Goal: Task Accomplishment & Management: Manage account settings

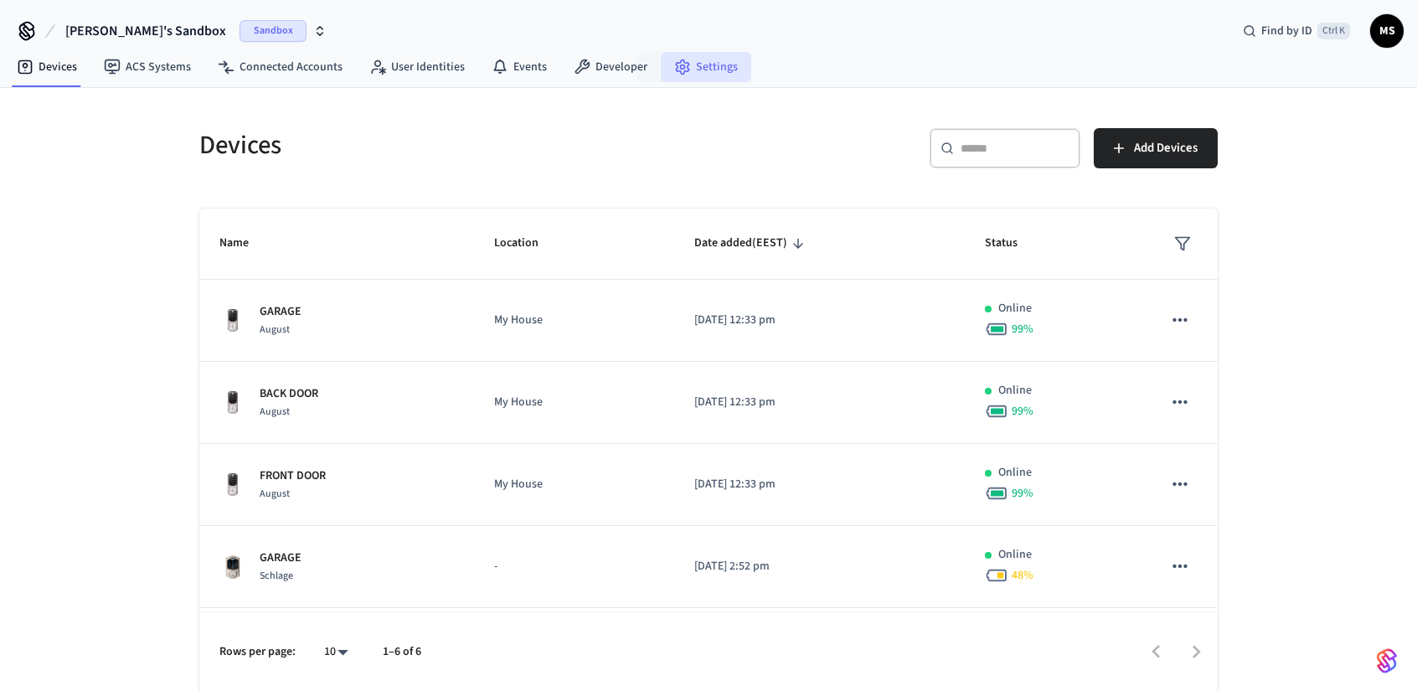
click at [689, 62] on link "Settings" at bounding box center [706, 67] width 90 height 30
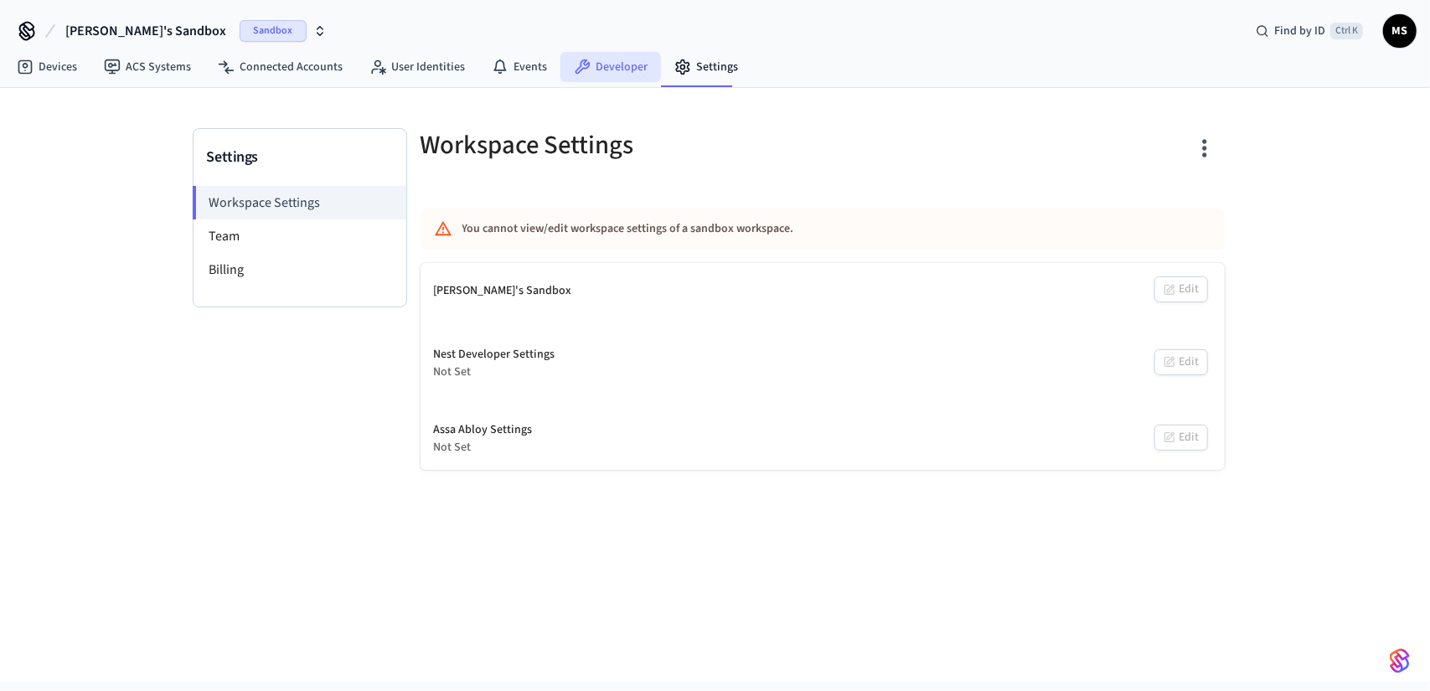
click at [593, 64] on link "Developer" at bounding box center [610, 67] width 101 height 30
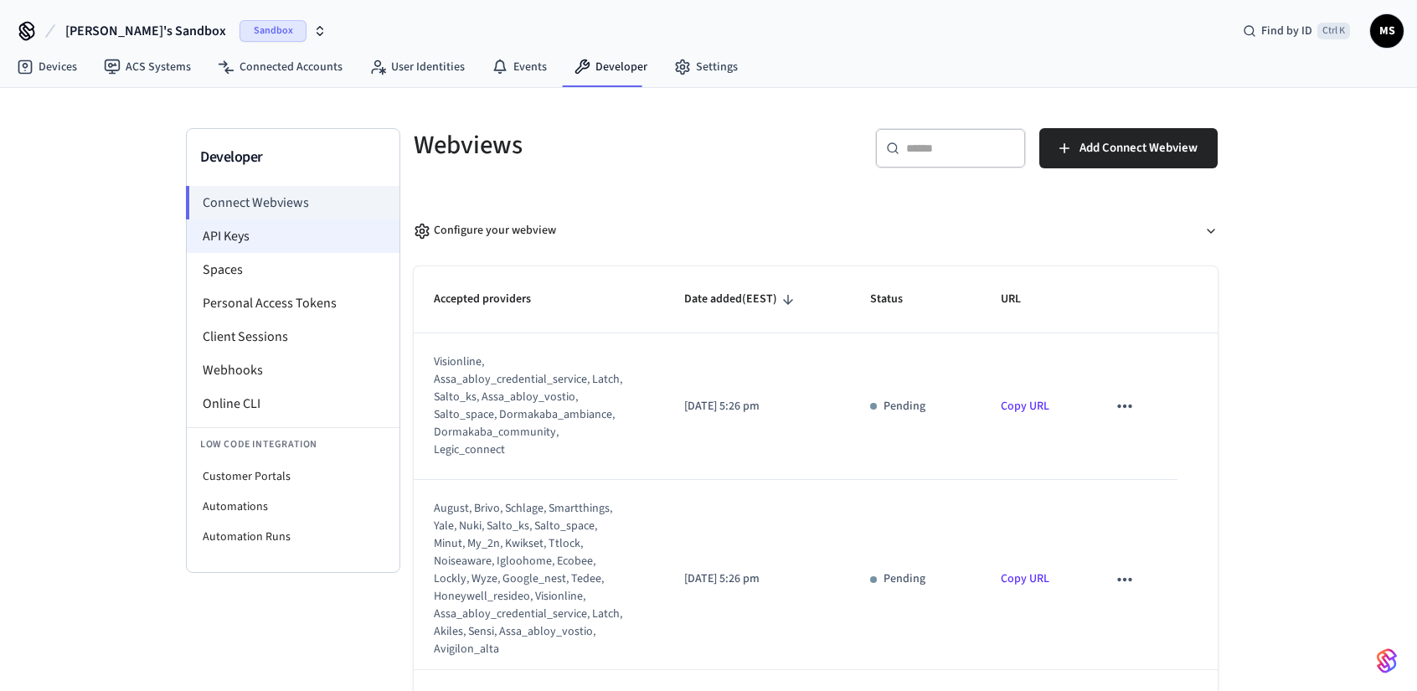
click at [291, 224] on li "API Keys" at bounding box center [293, 236] width 213 height 34
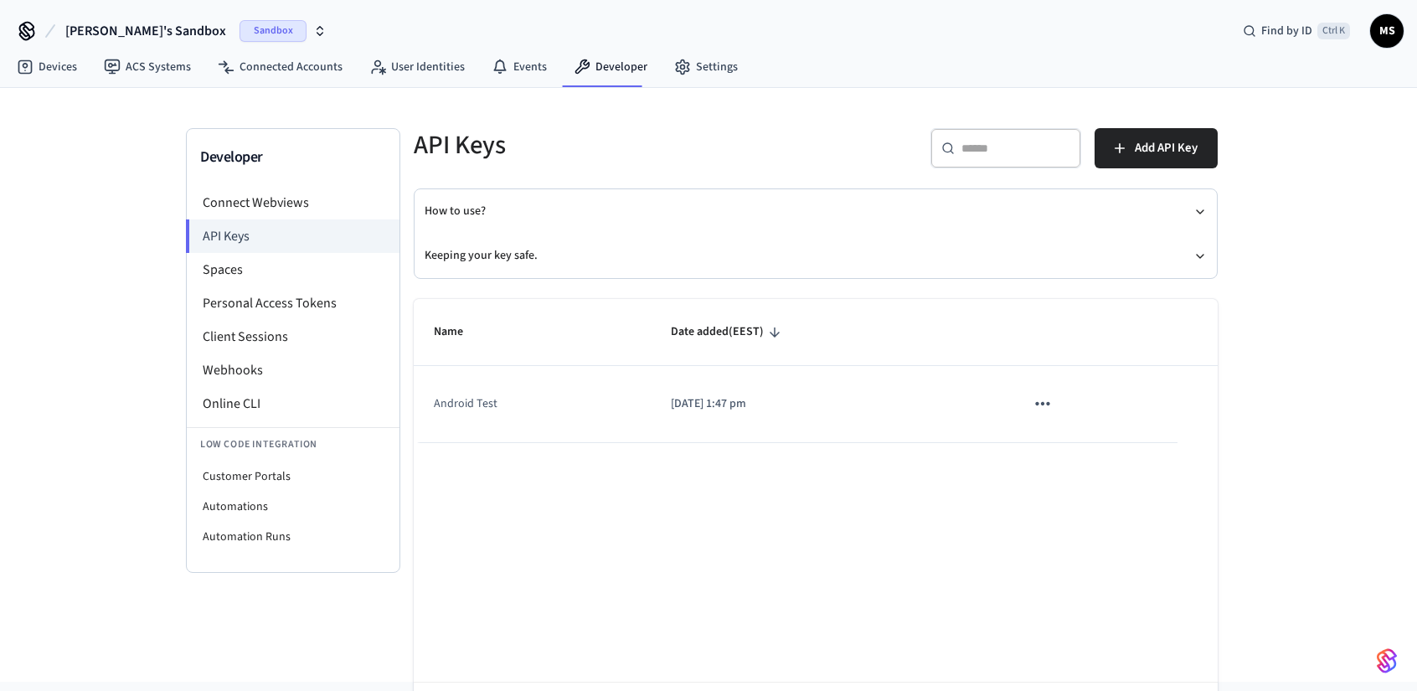
click at [1045, 411] on icon "sticky table" at bounding box center [1043, 404] width 22 height 22
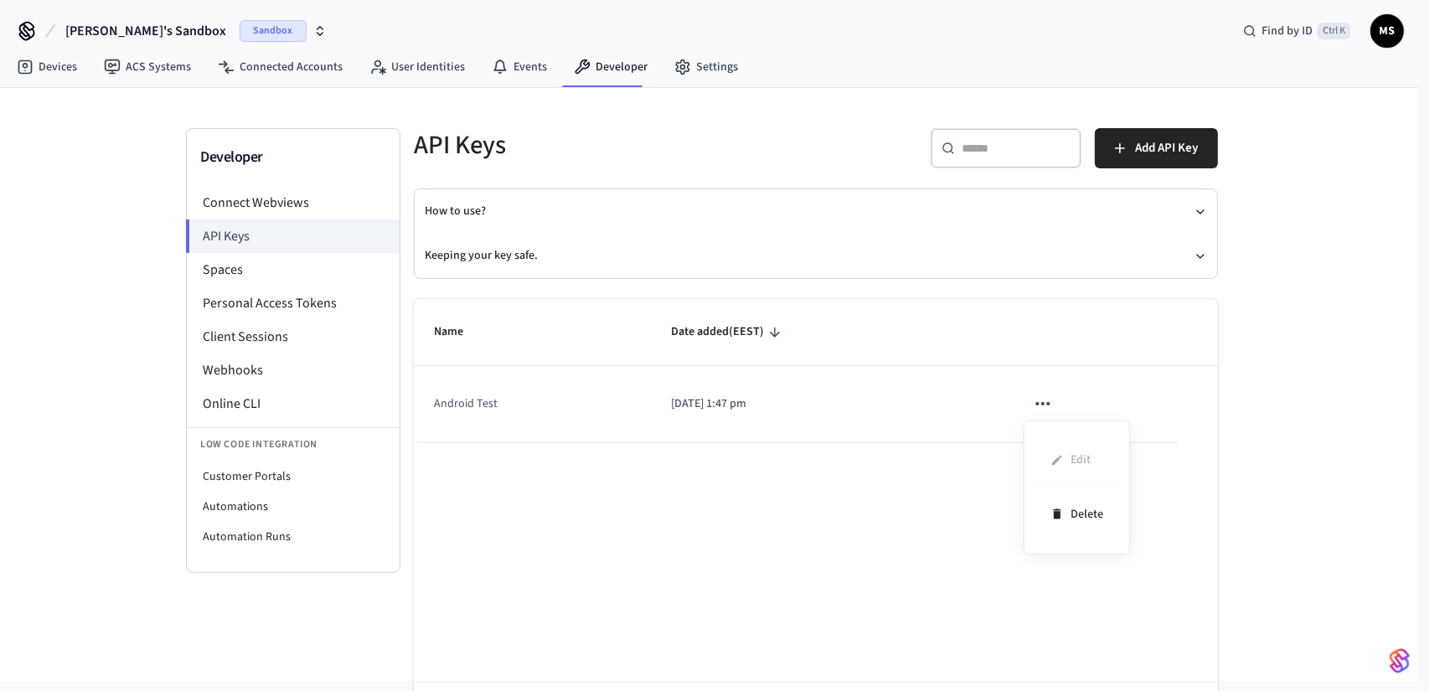
click at [858, 400] on div at bounding box center [715, 345] width 1430 height 691
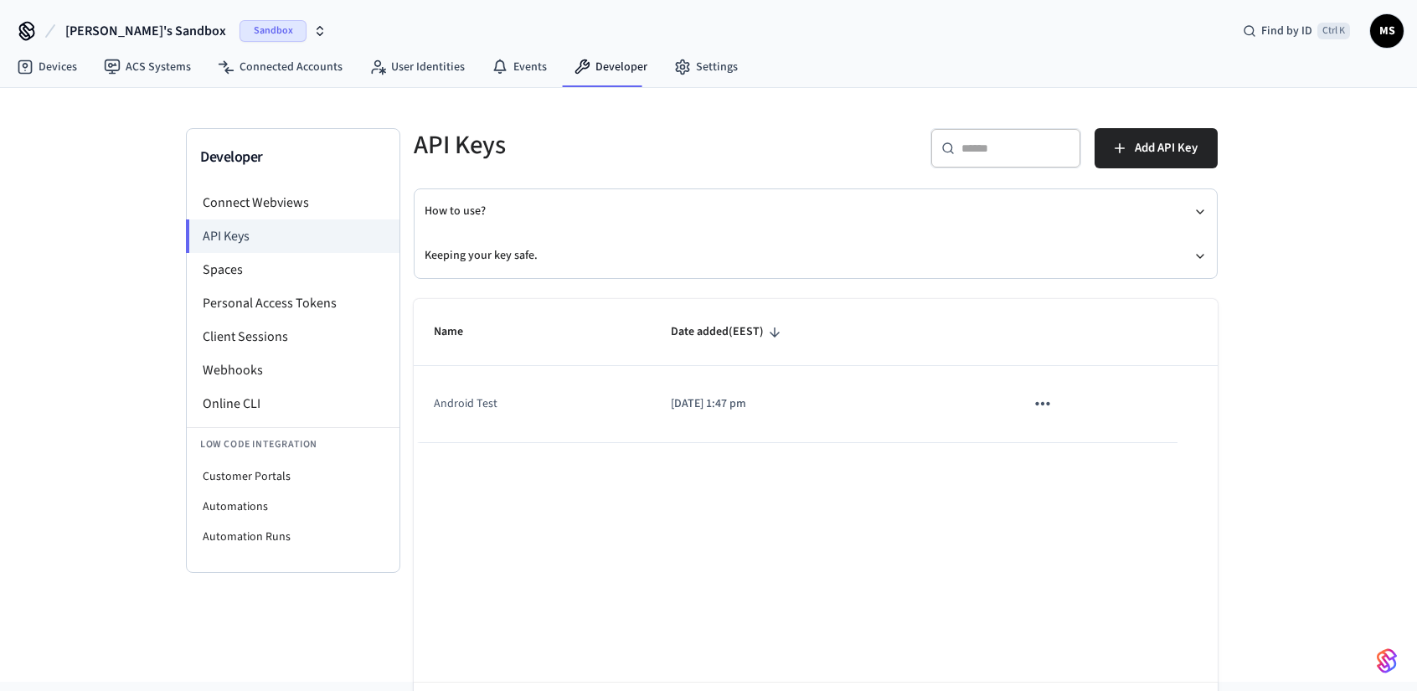
click at [702, 405] on body "[PERSON_NAME]'s Sandbox Sandbox Find by ID Ctrl K MS Devices ACS Systems Connec…" at bounding box center [708, 341] width 1417 height 682
click at [466, 408] on td "Android Test" at bounding box center [532, 404] width 237 height 76
click at [1033, 400] on icon "sticky table" at bounding box center [1043, 404] width 22 height 22
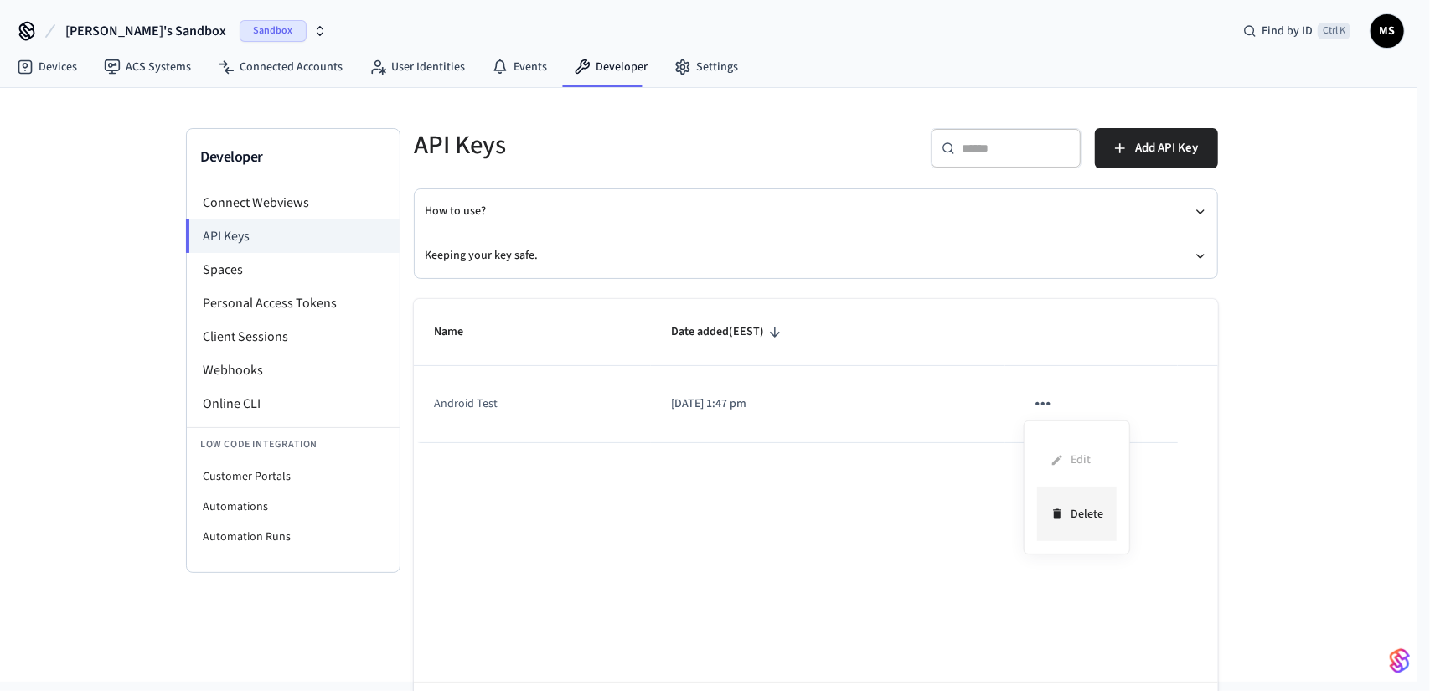
click at [1084, 508] on li "Delete" at bounding box center [1077, 513] width 80 height 53
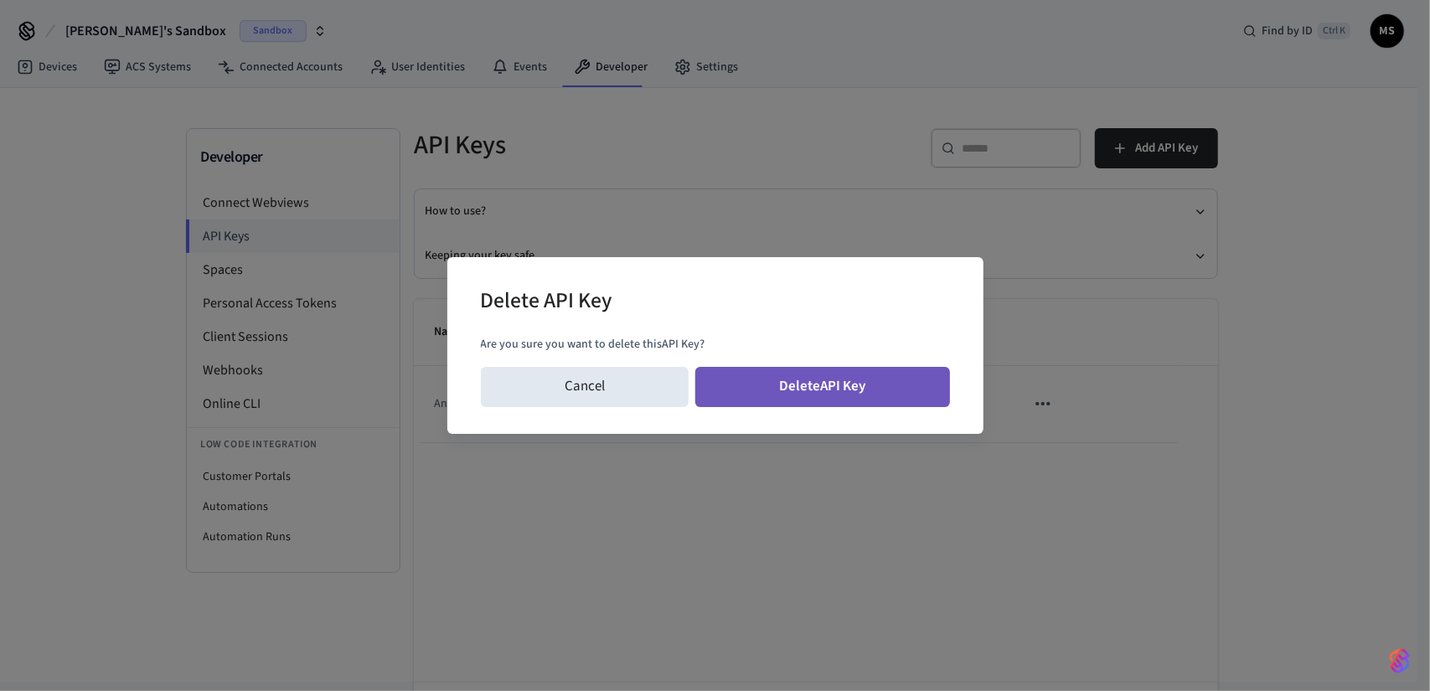
click at [903, 388] on button "Delete API Key" at bounding box center [822, 387] width 255 height 40
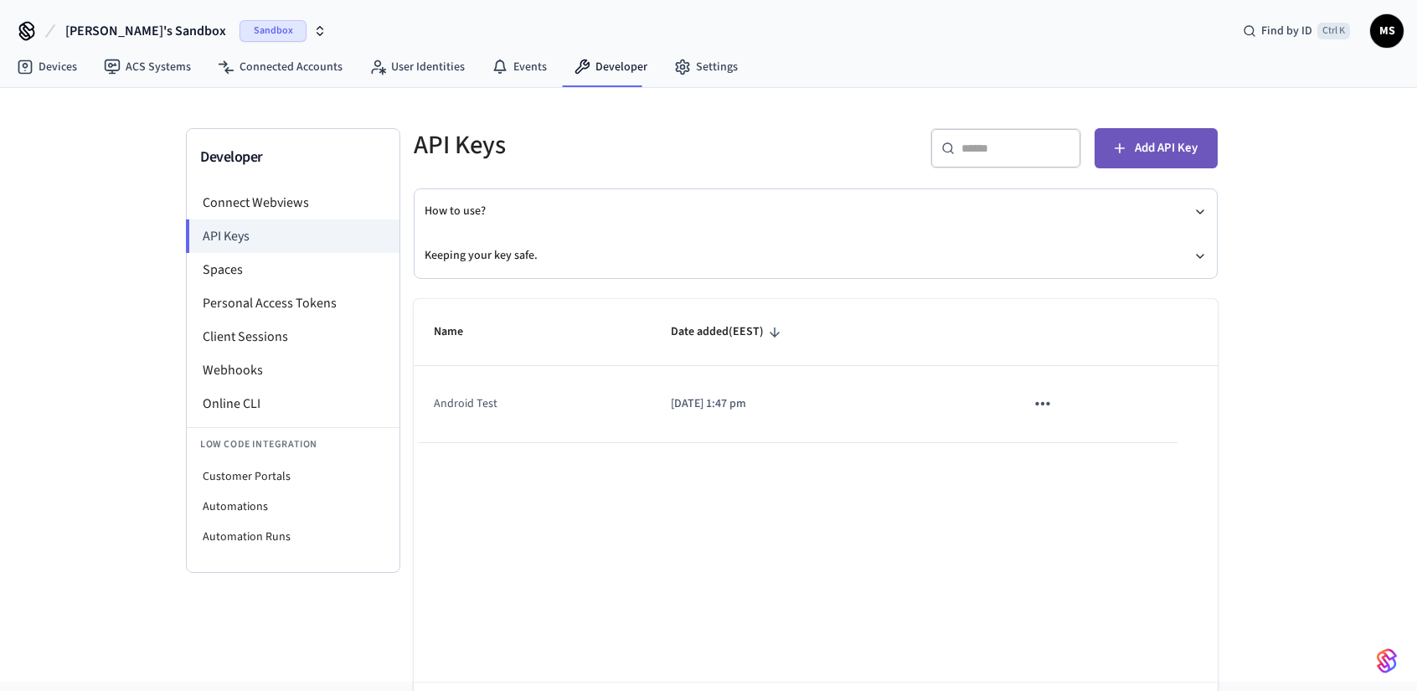
click at [1143, 142] on span "Add API Key" at bounding box center [1166, 148] width 63 height 22
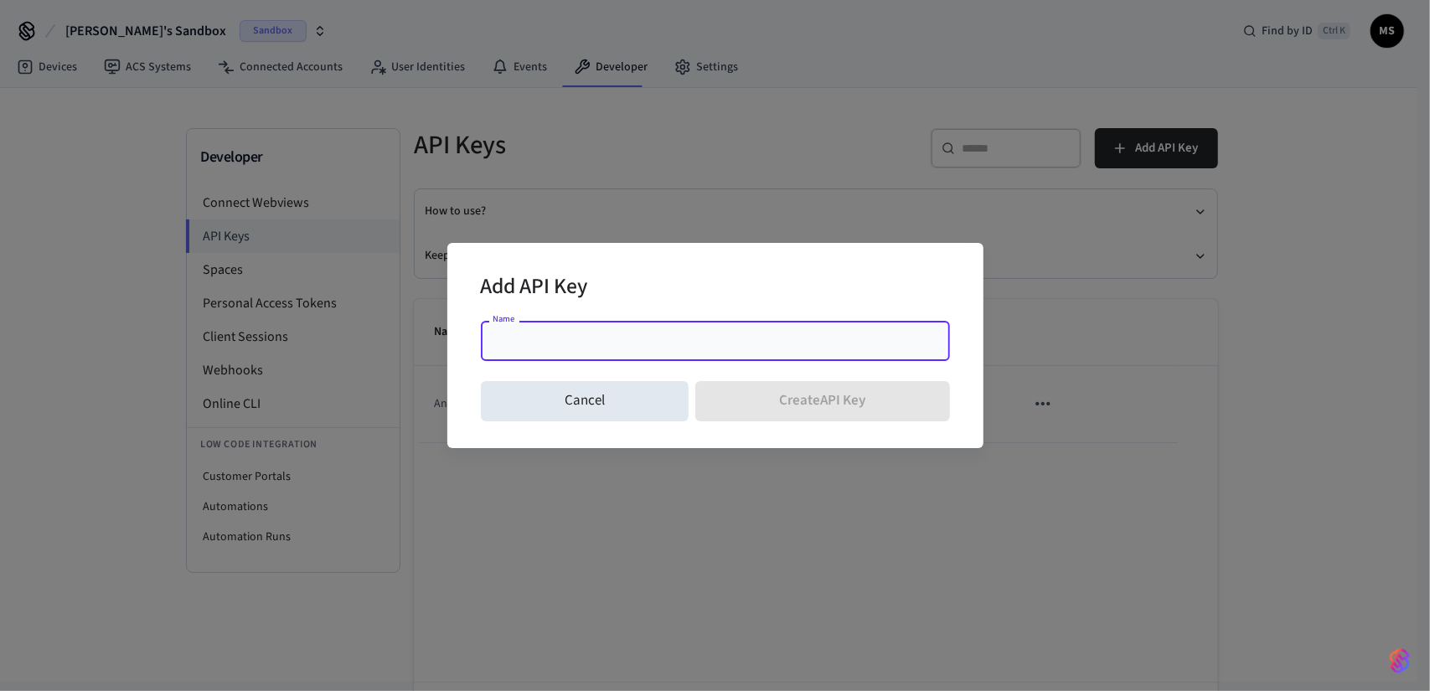
click at [622, 352] on div "Name" at bounding box center [715, 341] width 469 height 40
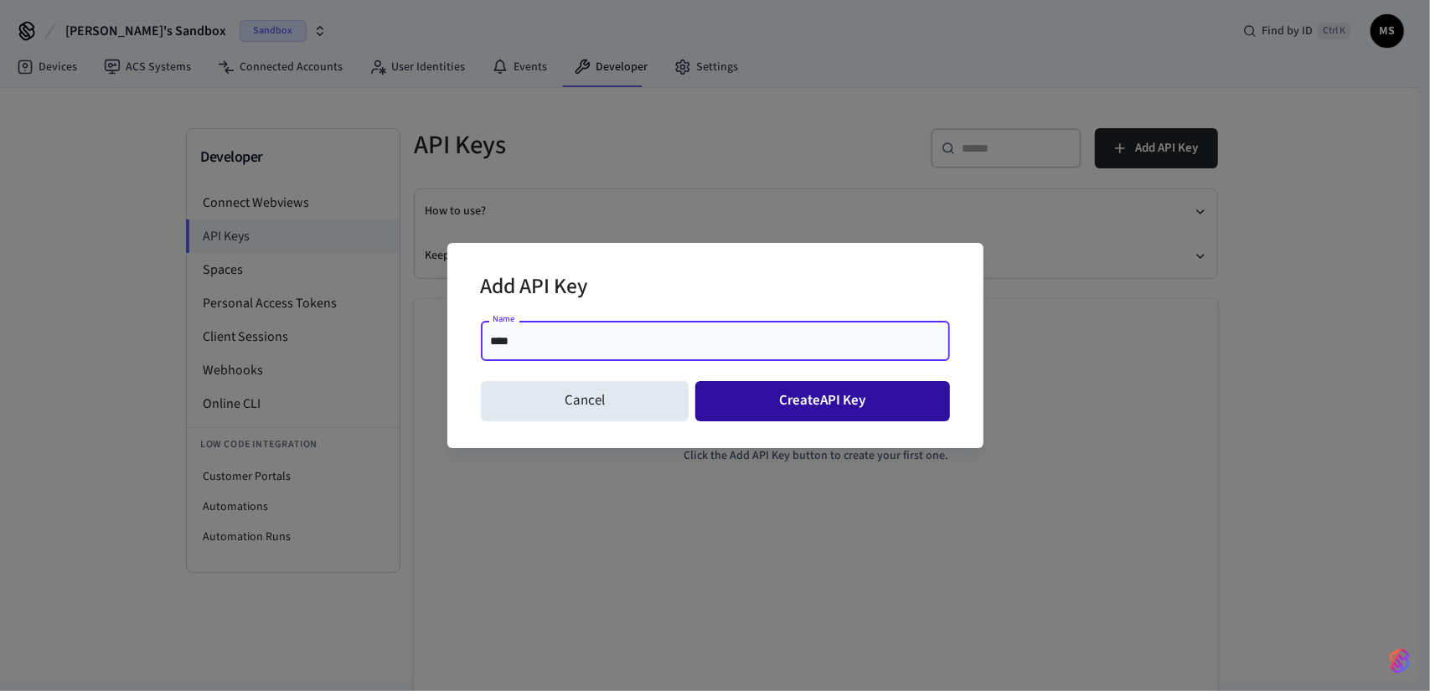
type input "****"
click at [821, 405] on button "Create API Key" at bounding box center [822, 401] width 255 height 40
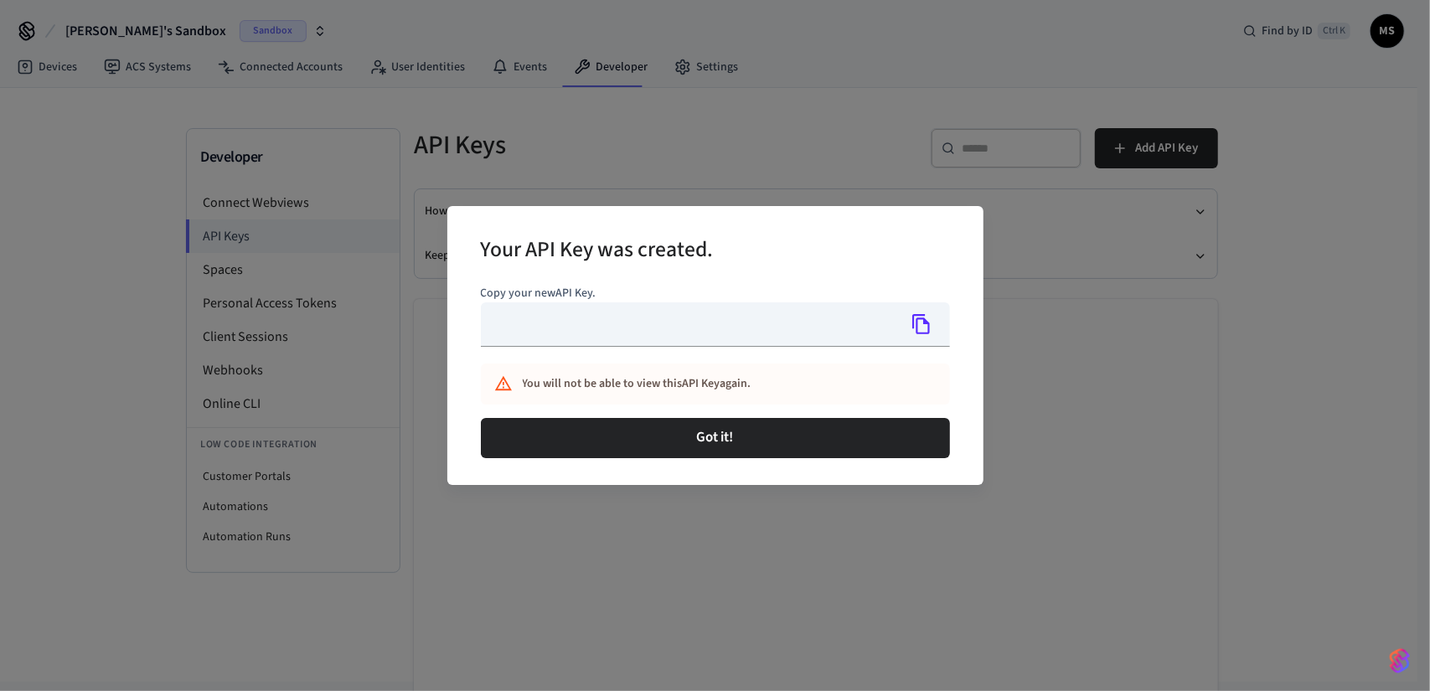
type input "**********"
click at [922, 328] on icon "Copy" at bounding box center [921, 324] width 22 height 22
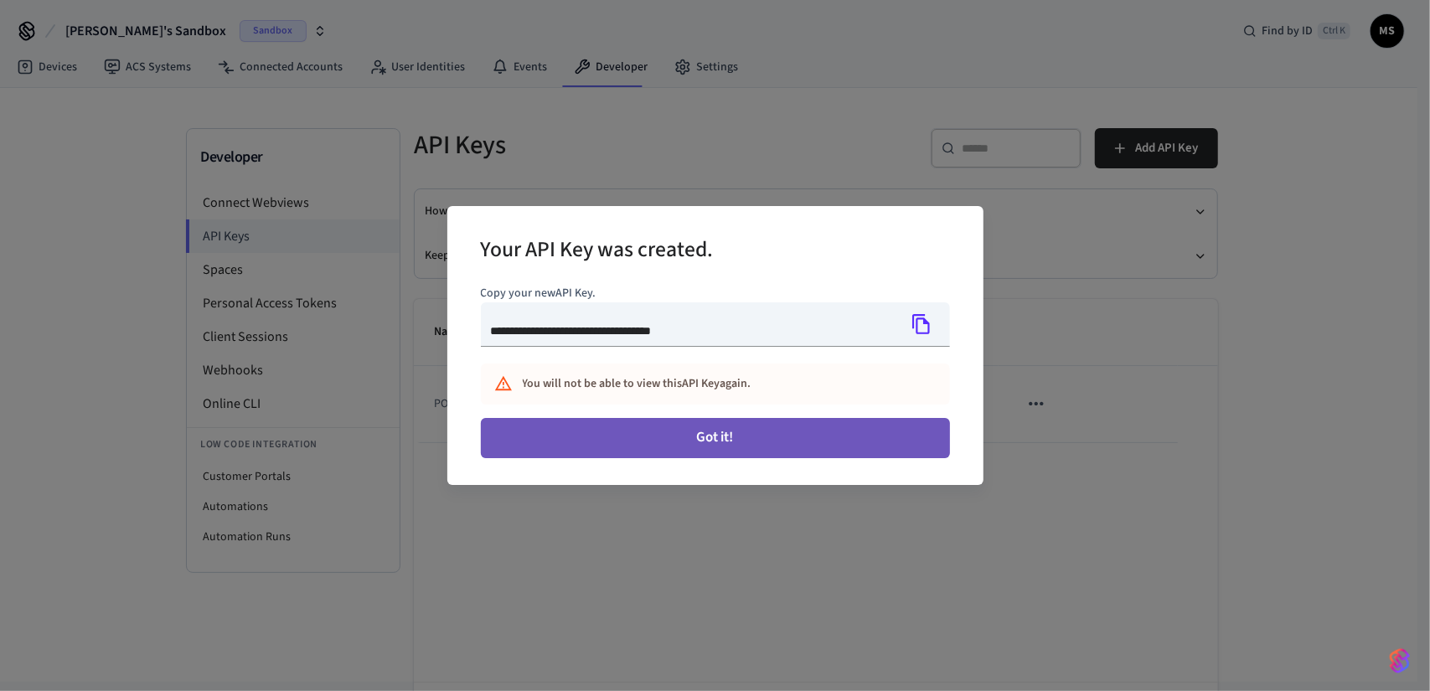
click at [846, 451] on button "Got it!" at bounding box center [715, 438] width 469 height 40
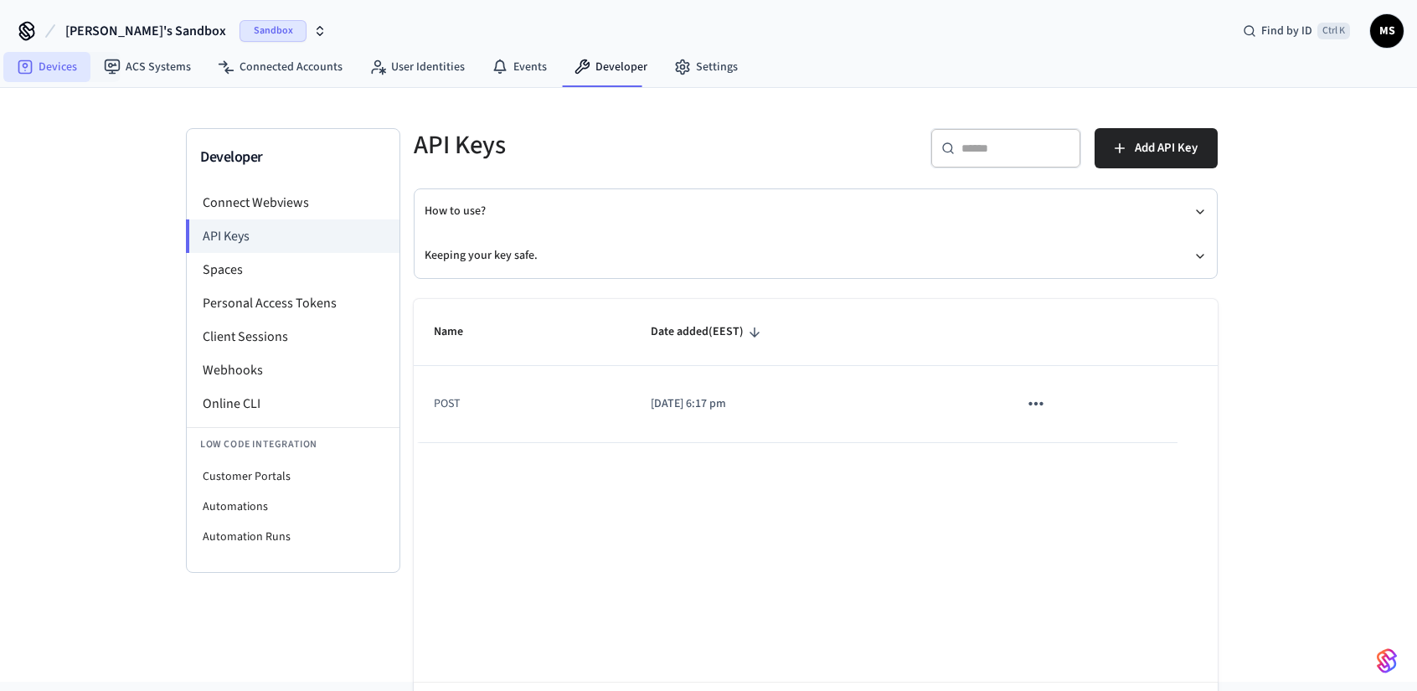
drag, startPoint x: 23, startPoint y: 68, endPoint x: 34, endPoint y: 68, distance: 11.7
click at [23, 68] on icon at bounding box center [25, 67] width 17 height 17
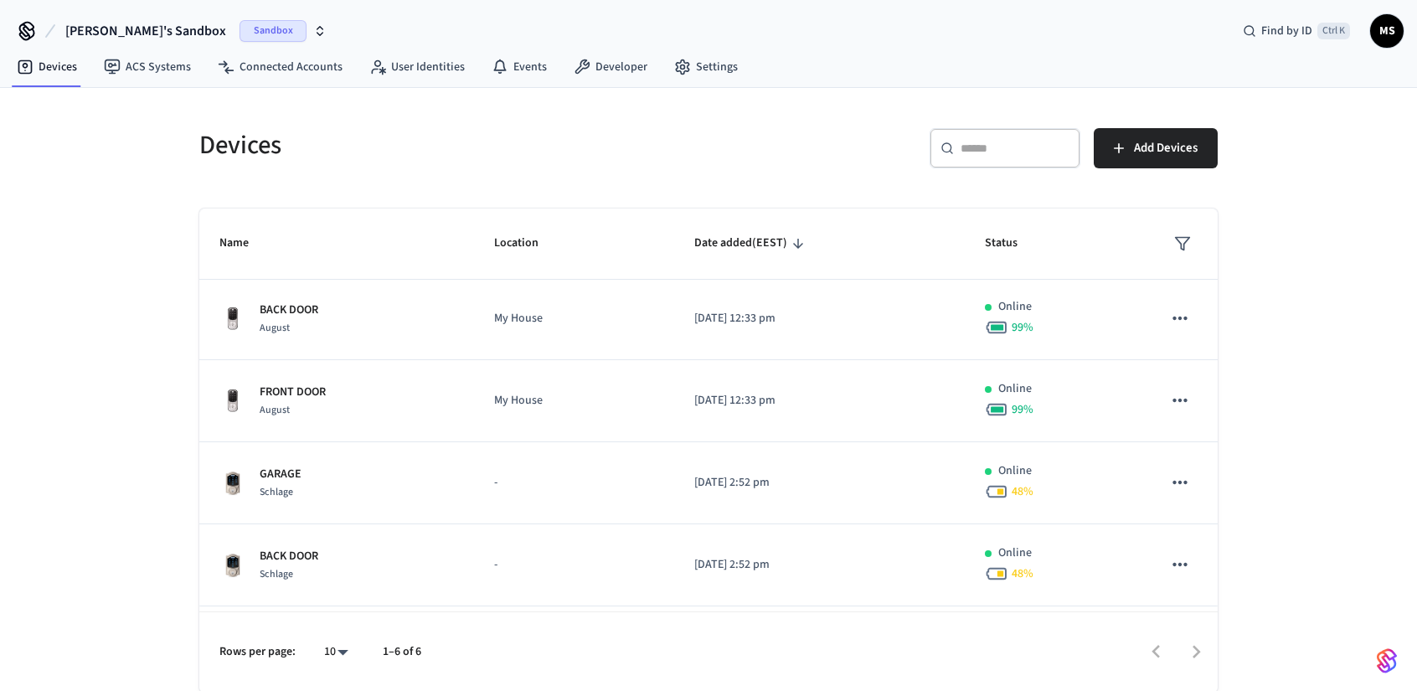
scroll to position [158, 0]
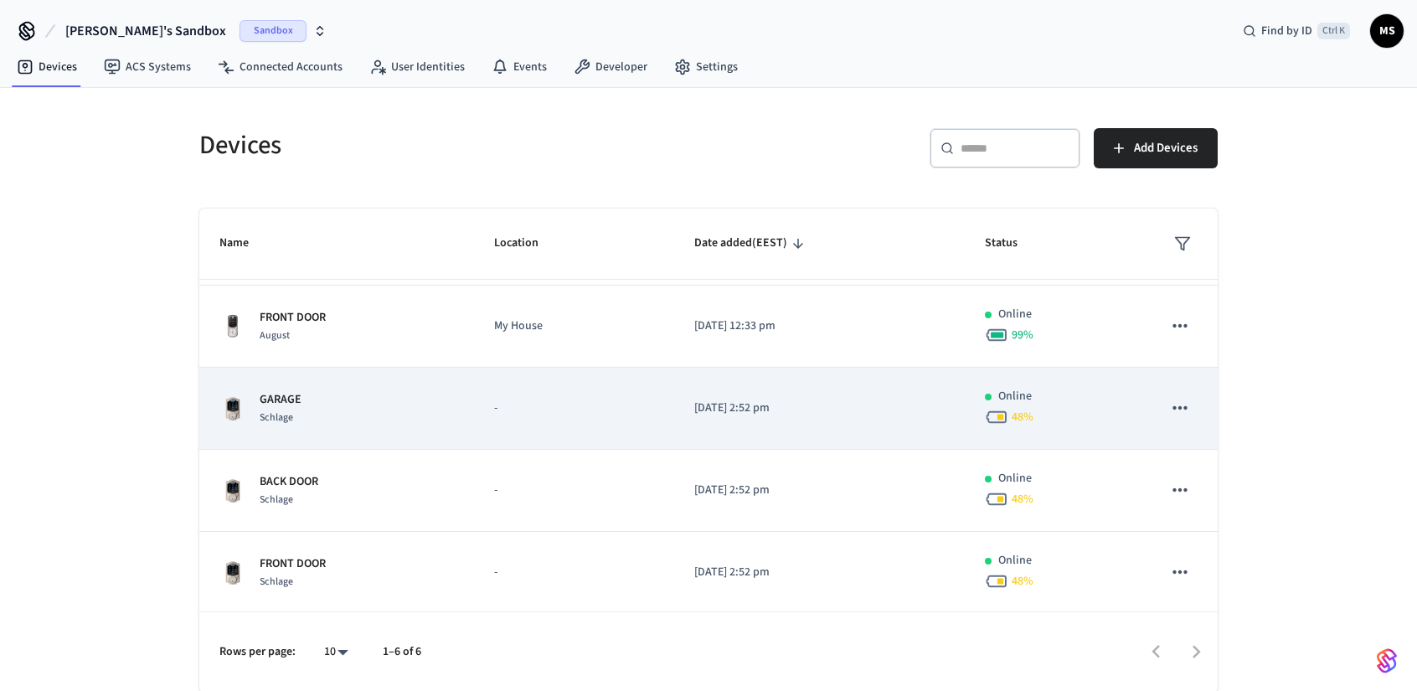
click at [1101, 410] on div "48 %" at bounding box center [1053, 416] width 137 height 23
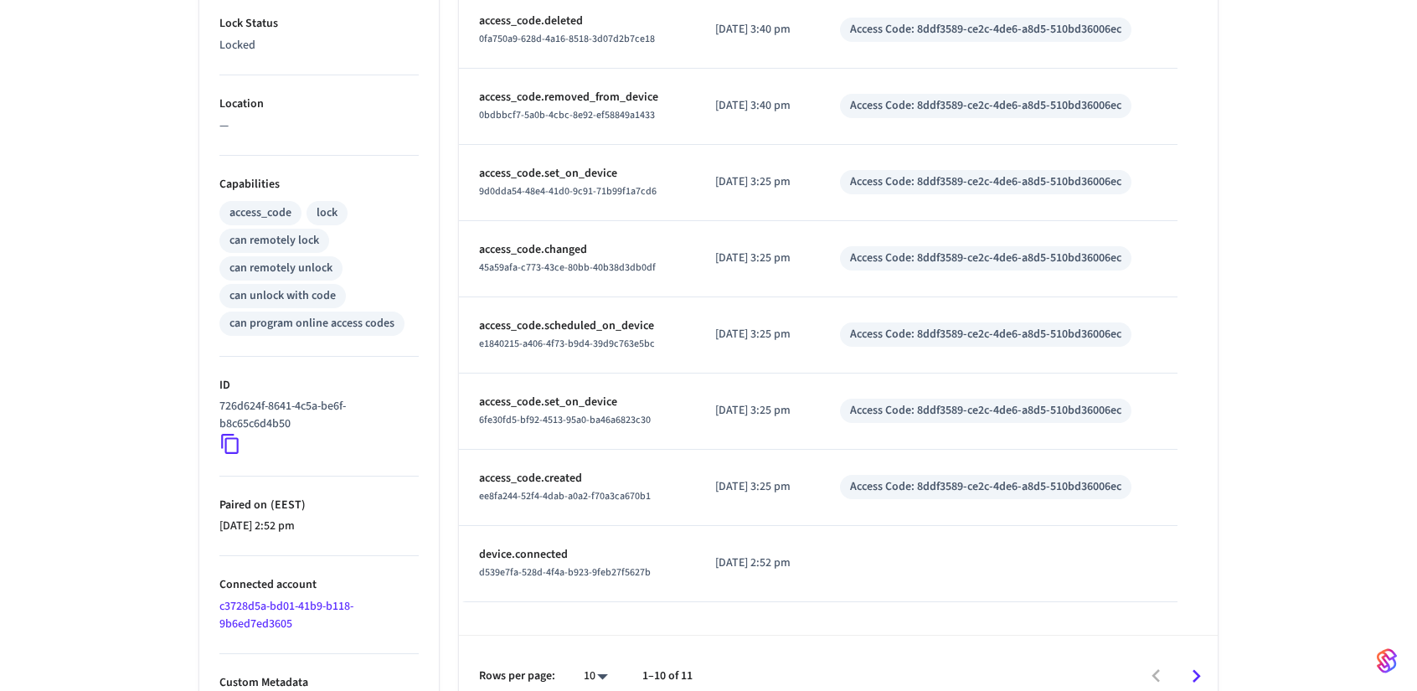
scroll to position [547, 0]
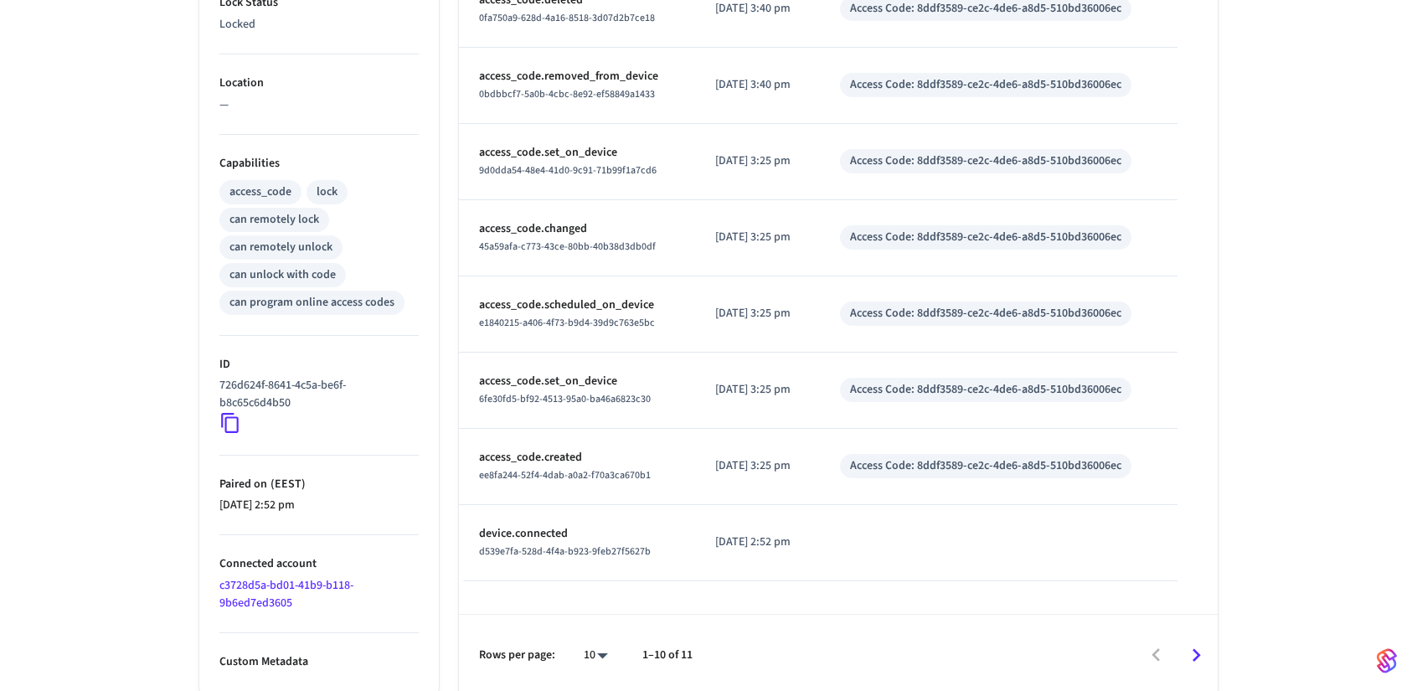
click at [231, 417] on icon at bounding box center [230, 423] width 22 height 22
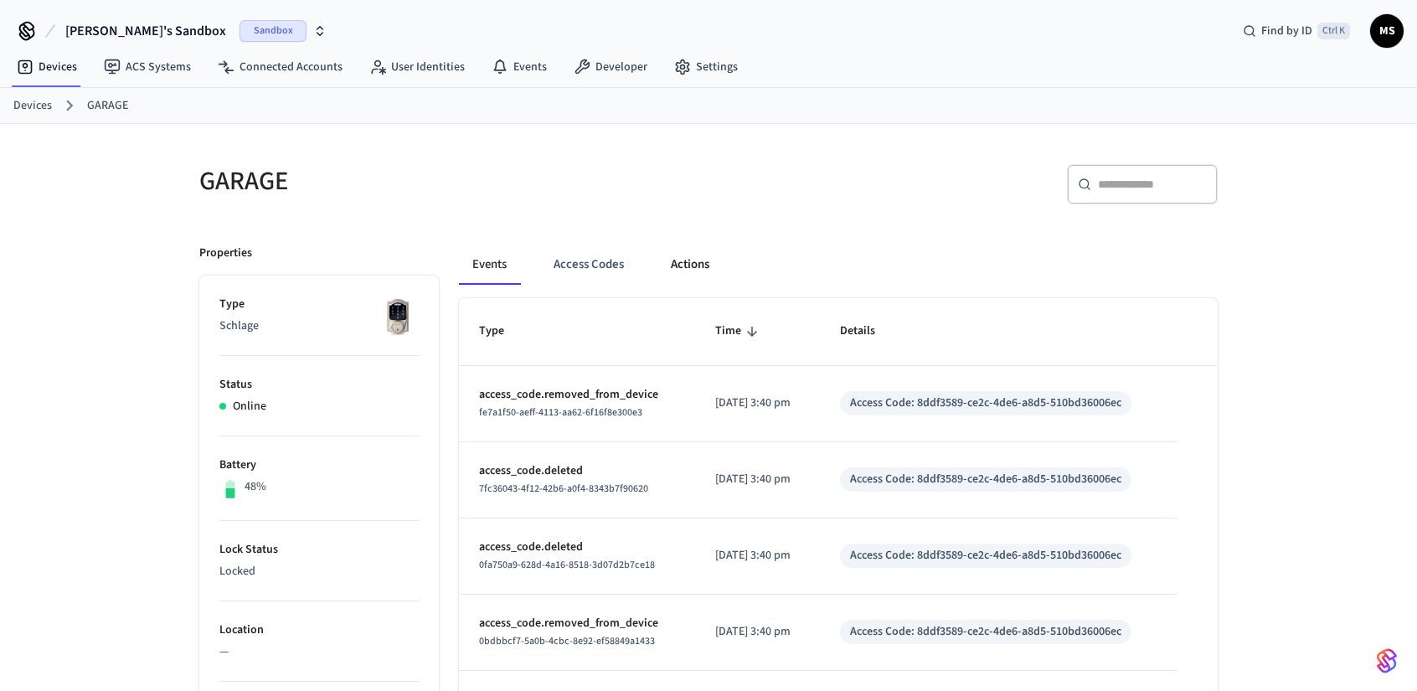
click at [690, 258] on button "Actions" at bounding box center [690, 265] width 65 height 40
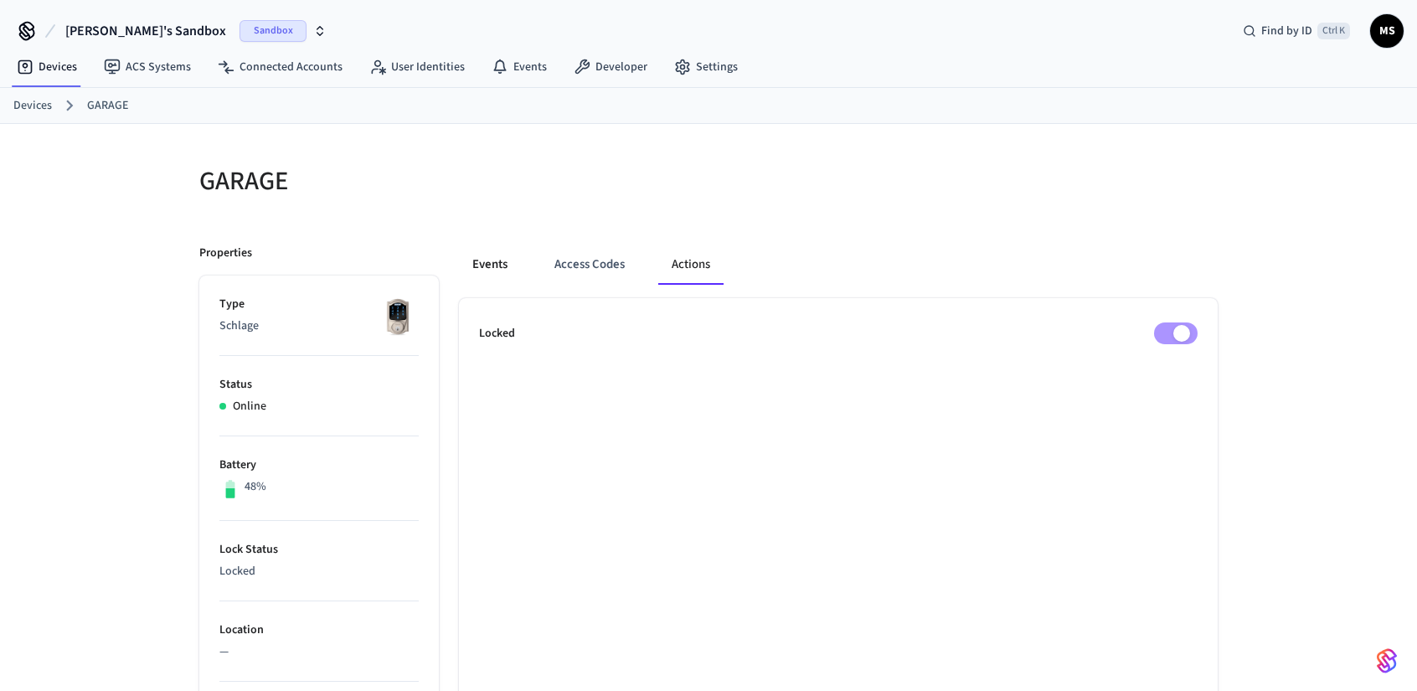
click at [490, 269] on button "Events" at bounding box center [490, 265] width 62 height 40
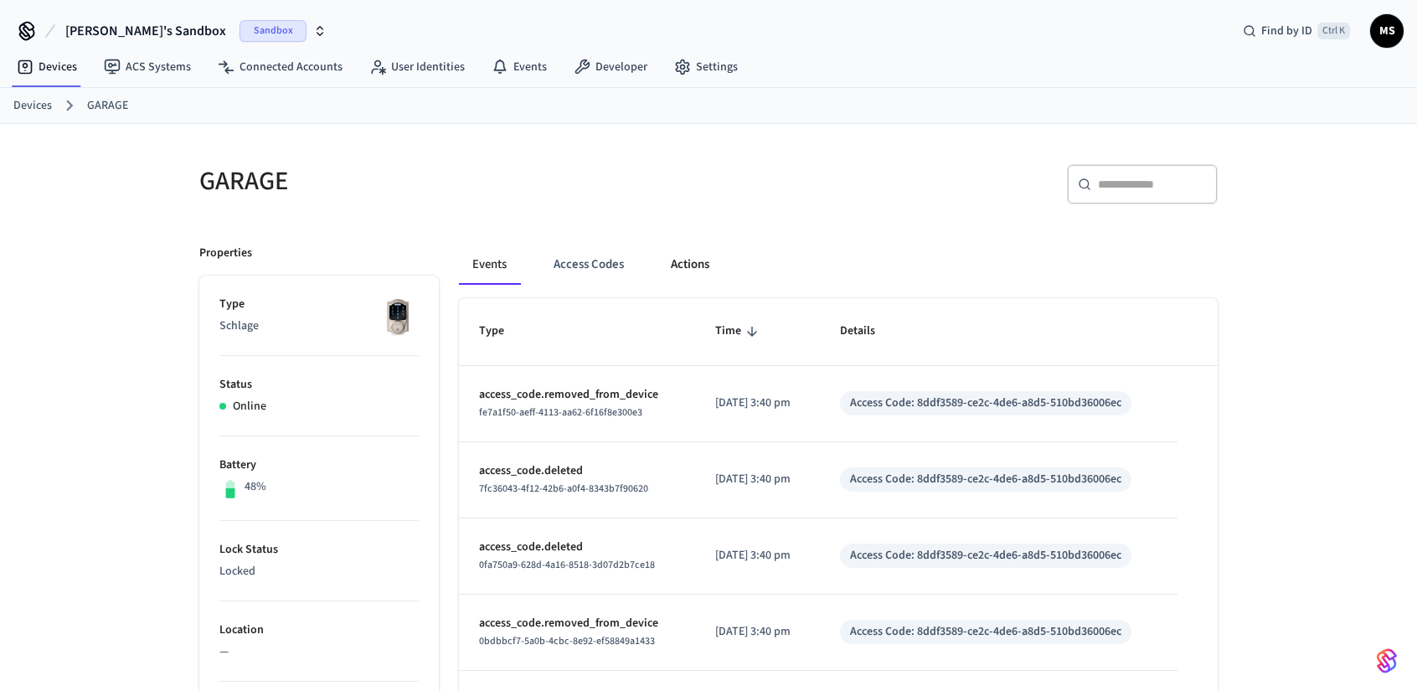
click at [708, 264] on button "Actions" at bounding box center [690, 265] width 65 height 40
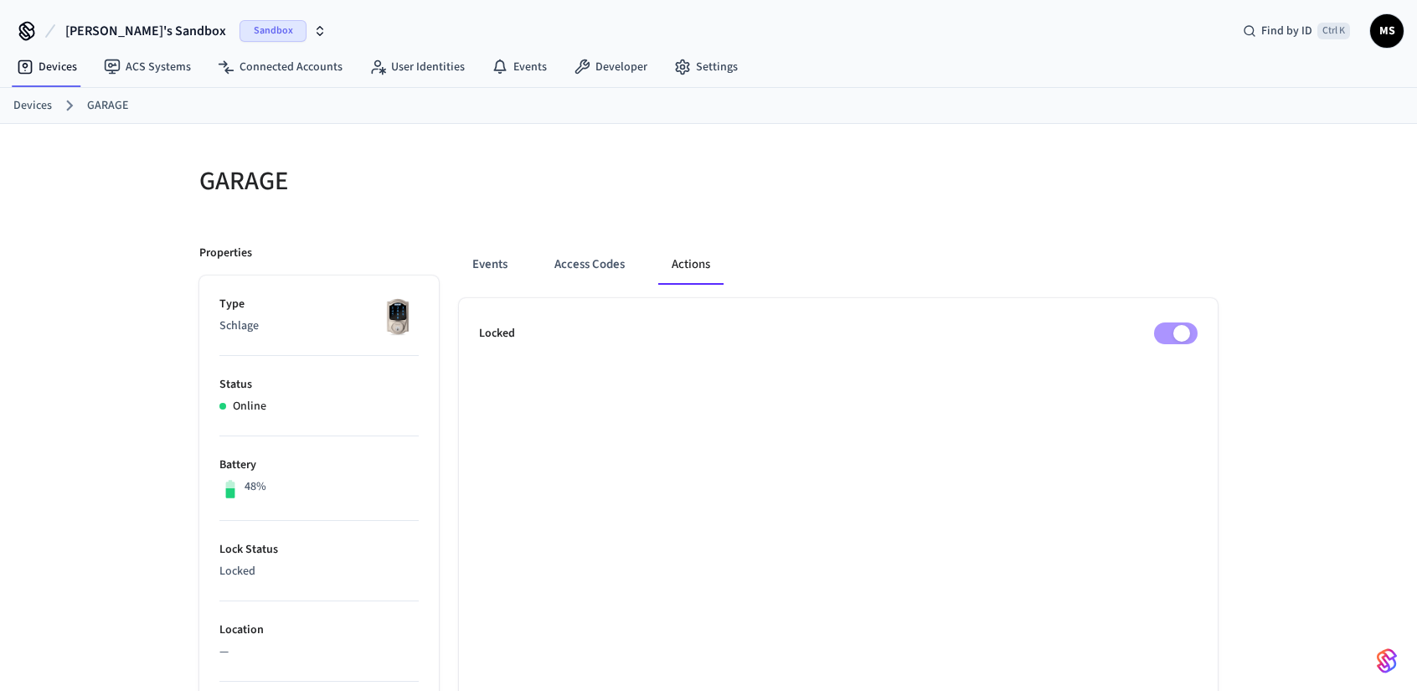
click at [693, 266] on button "Actions" at bounding box center [690, 265] width 65 height 40
click at [1024, 199] on div at bounding box center [968, 191] width 499 height 54
click at [1258, 374] on div "GARAGE Properties Type Schlage Status Online Battery 48% Lock Status Unlocked L…" at bounding box center [708, 683] width 1417 height 1118
